Goal: Task Accomplishment & Management: Manage account settings

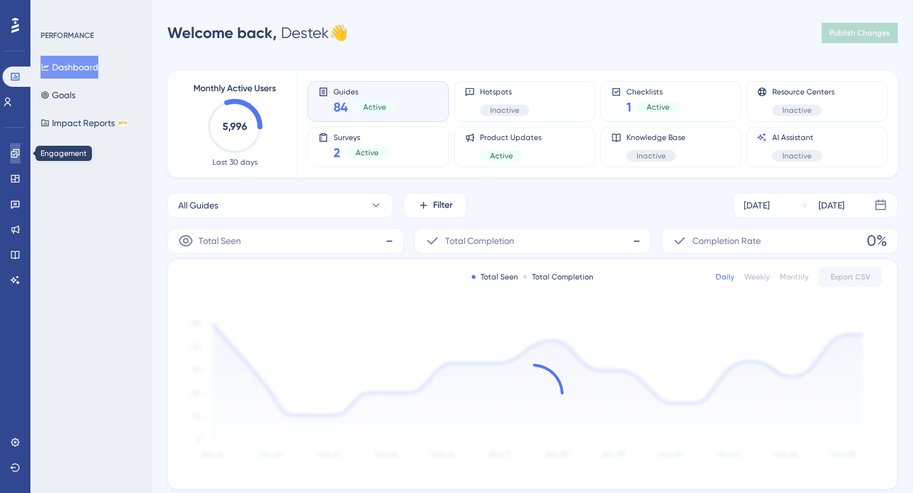
click at [13, 145] on link at bounding box center [15, 153] width 10 height 20
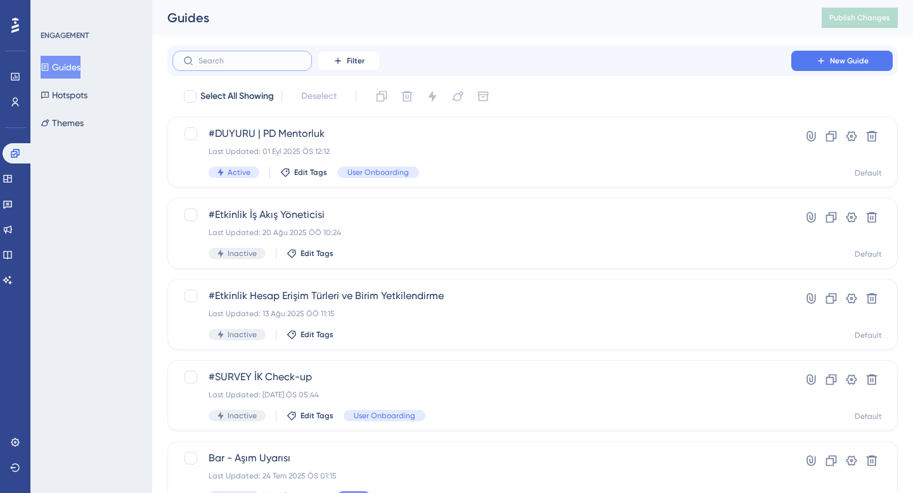
click at [245, 60] on input "text" at bounding box center [249, 60] width 103 height 9
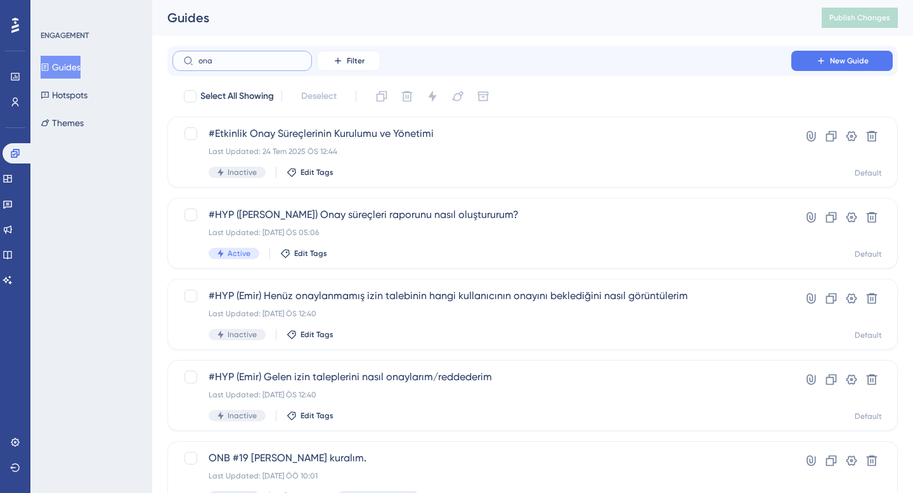
type input "onay"
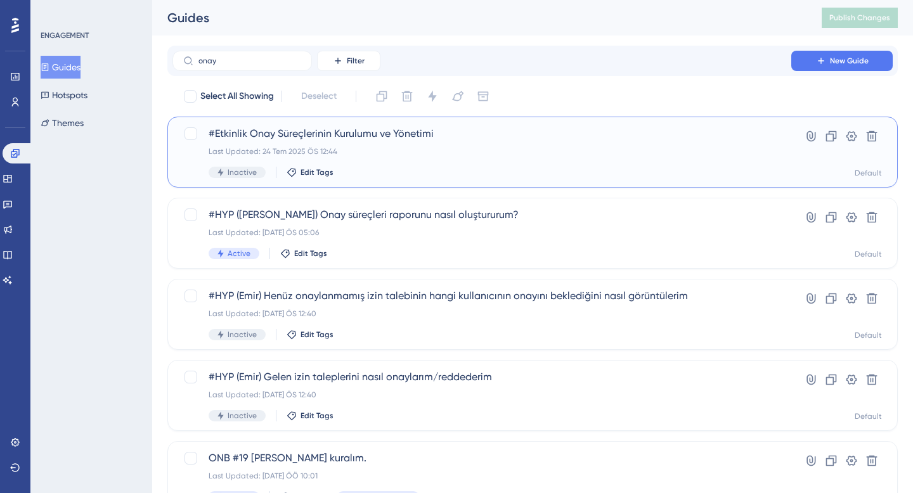
click at [444, 153] on div "Last Updated: 24 Tem 2025 ÖS 12:44" at bounding box center [482, 151] width 547 height 10
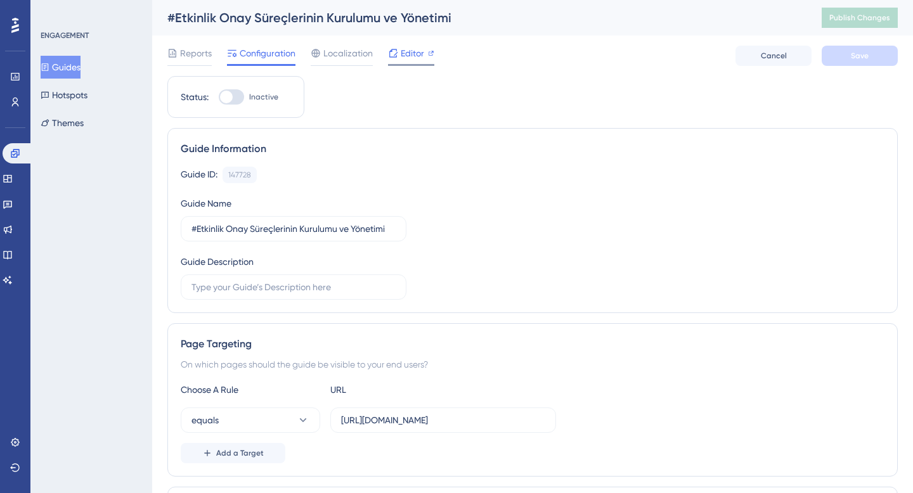
click at [406, 50] on span "Editor" at bounding box center [412, 53] width 23 height 15
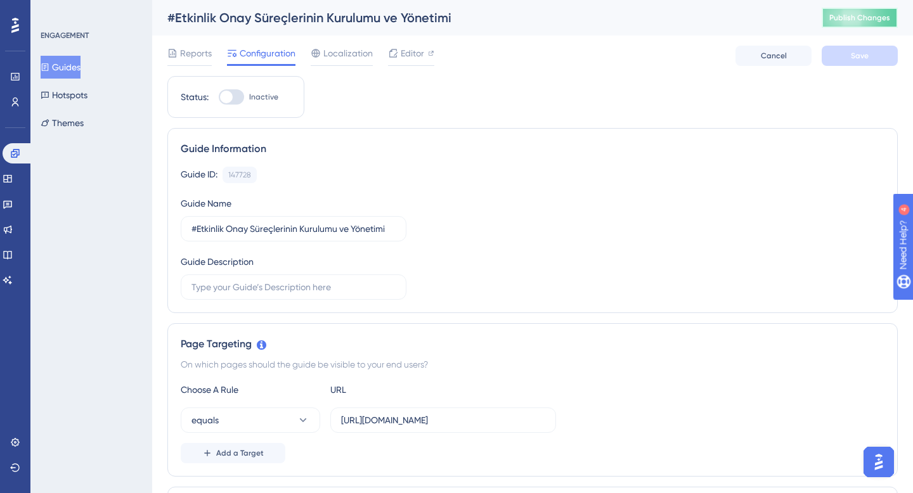
click at [838, 16] on span "Publish Changes" at bounding box center [859, 18] width 61 height 10
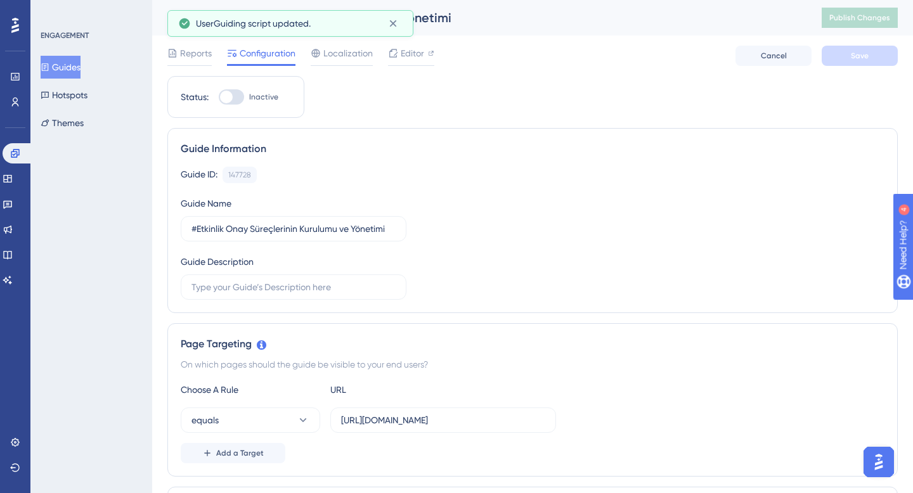
click at [235, 98] on div at bounding box center [231, 96] width 25 height 15
click at [219, 98] on input "Inactive" at bounding box center [218, 97] width 1 height 1
checkbox input "true"
click at [842, 62] on button "Save" at bounding box center [860, 56] width 76 height 20
click at [852, 20] on span "Publish Changes" at bounding box center [859, 18] width 61 height 10
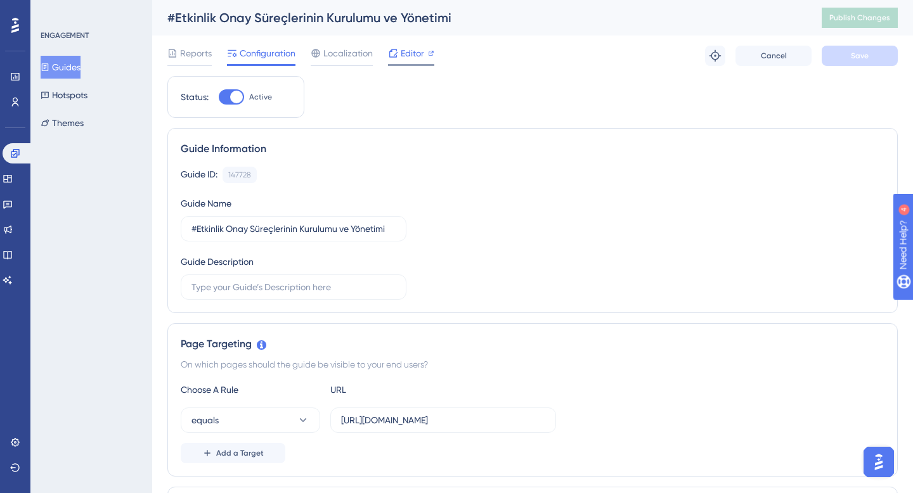
click at [409, 53] on span "Editor" at bounding box center [412, 53] width 23 height 15
